Goal: Transaction & Acquisition: Purchase product/service

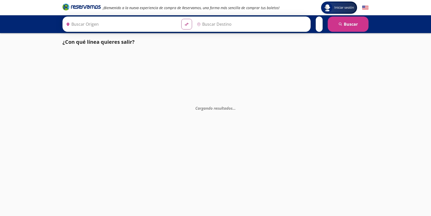
type input "[GEOGRAPHIC_DATA], [GEOGRAPHIC_DATA]"
type input "[GEOGRAPHIC_DATA][PERSON_NAME], [GEOGRAPHIC_DATA]"
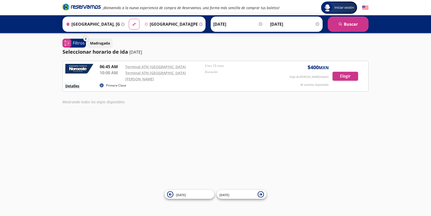
click at [76, 83] on button "Detalles" at bounding box center [72, 85] width 14 height 5
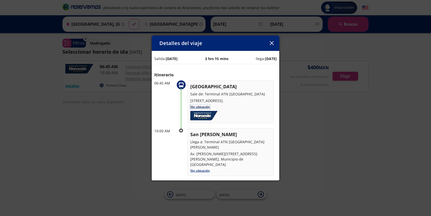
click at [201, 109] on link "Ver ubicación" at bounding box center [200, 107] width 20 height 4
click at [271, 44] on icon "button" at bounding box center [272, 43] width 4 height 4
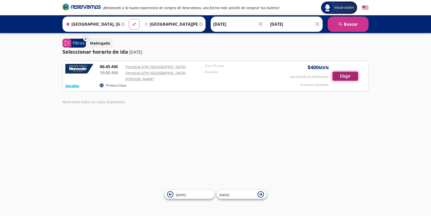
click at [341, 75] on button "Elegir" at bounding box center [344, 76] width 25 height 9
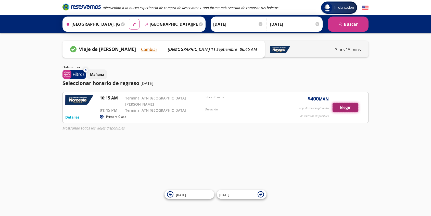
click at [352, 106] on button "Elegir" at bounding box center [344, 107] width 25 height 9
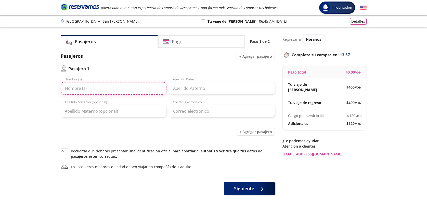
click at [117, 89] on input "Nombre (s)" at bounding box center [114, 88] width 106 height 13
type input "[PERSON_NAME]"
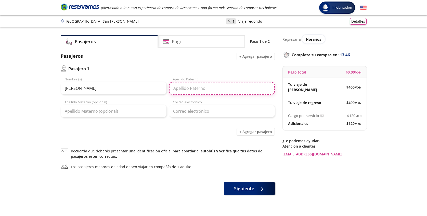
click at [195, 89] on input "Apellido Paterno" at bounding box center [222, 88] width 106 height 13
type input "[PERSON_NAME]"
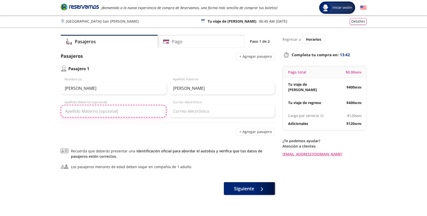
click at [136, 109] on input "Apellido Materno (opcional)" at bounding box center [114, 111] width 106 height 13
type input "[PERSON_NAME]"
click at [209, 104] on div "Correo electrónico" at bounding box center [222, 109] width 106 height 18
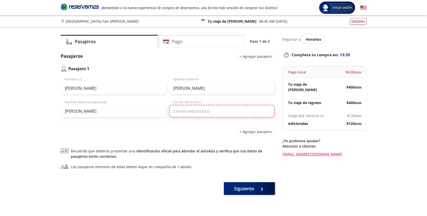
click at [209, 110] on input "Correo electrónico" at bounding box center [222, 111] width 106 height 13
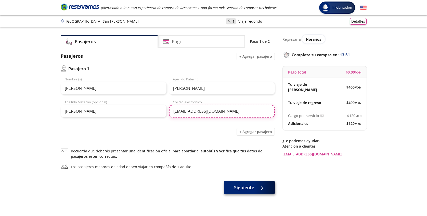
type input "[EMAIL_ADDRESS][DOMAIN_NAME]"
click at [244, 185] on span "Siguiente" at bounding box center [244, 187] width 20 height 7
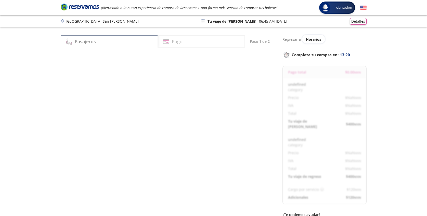
select select "MX"
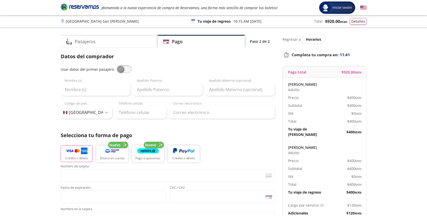
click at [123, 71] on span at bounding box center [123, 69] width 15 height 8
click at [116, 65] on input "checkbox" at bounding box center [116, 65] width 0 height 0
type input "[PERSON_NAME]"
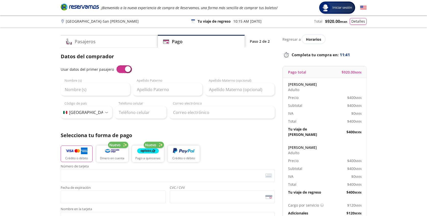
type input "[EMAIL_ADDRESS][DOMAIN_NAME]"
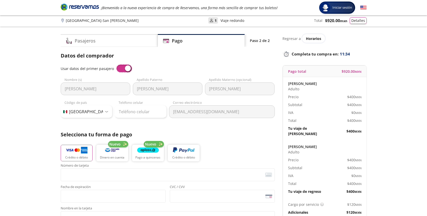
scroll to position [1, 0]
click at [116, 43] on div "Pasajeros" at bounding box center [109, 40] width 97 height 13
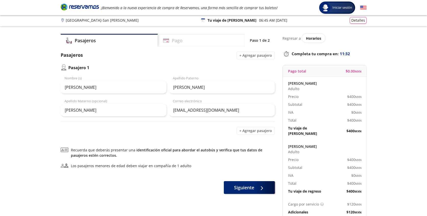
click at [204, 44] on div "Pago" at bounding box center [201, 40] width 87 height 13
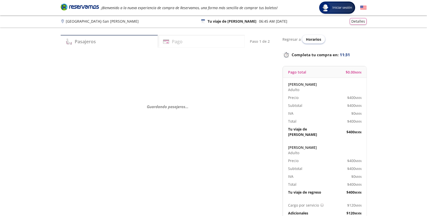
click at [308, 39] on span "Horarios" at bounding box center [313, 39] width 15 height 5
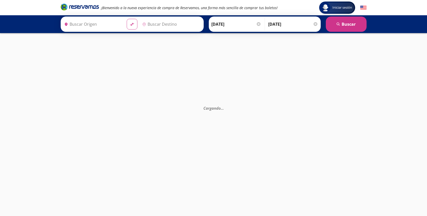
type input "[GEOGRAPHIC_DATA], [GEOGRAPHIC_DATA]"
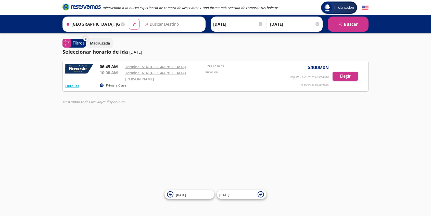
type input "[GEOGRAPHIC_DATA][PERSON_NAME], [GEOGRAPHIC_DATA]"
click at [71, 83] on button "Detalles" at bounding box center [72, 85] width 14 height 5
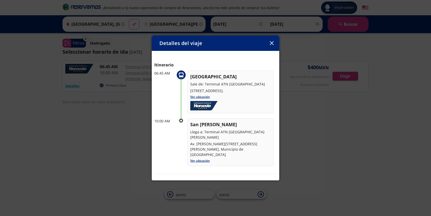
scroll to position [10, 0]
click at [272, 44] on icon "button" at bounding box center [271, 43] width 4 height 4
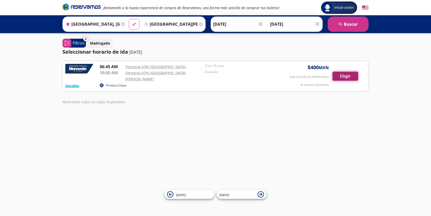
click at [344, 73] on button "Elegir" at bounding box center [344, 76] width 25 height 9
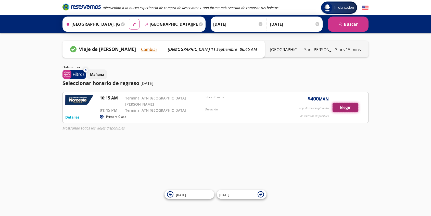
click at [340, 107] on button "Elegir" at bounding box center [344, 107] width 25 height 9
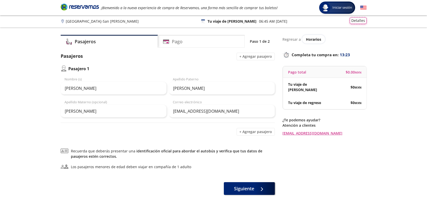
click at [361, 20] on button "Detalles" at bounding box center [358, 20] width 17 height 7
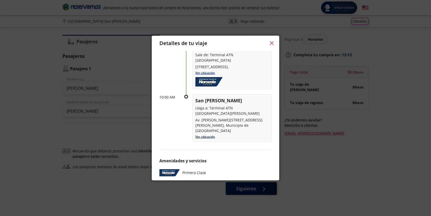
scroll to position [45, 0]
click at [205, 135] on link "Ver ubicación" at bounding box center [205, 137] width 20 height 4
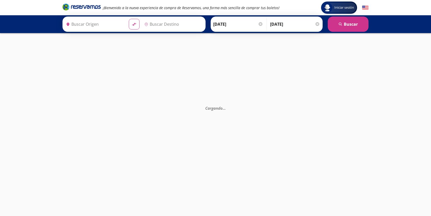
type input "Terminal Atn [GEOGRAPHIC_DATA][PERSON_NAME], [GEOGRAPHIC_DATA]"
